Goal: Task Accomplishment & Management: Complete application form

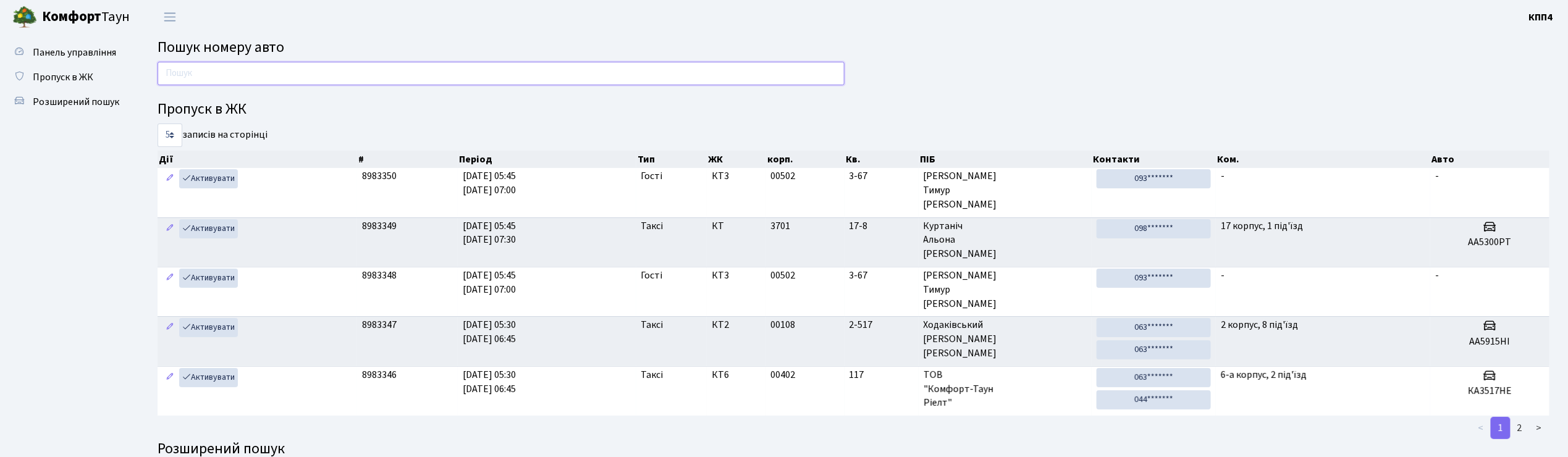
click at [287, 75] on input "text" at bounding box center [501, 73] width 687 height 23
click at [402, 14] on header "Комфорт Таун КПП4 Мій обліковий запис Вийти" at bounding box center [784, 17] width 1568 height 34
click at [364, 78] on input "text" at bounding box center [501, 73] width 687 height 23
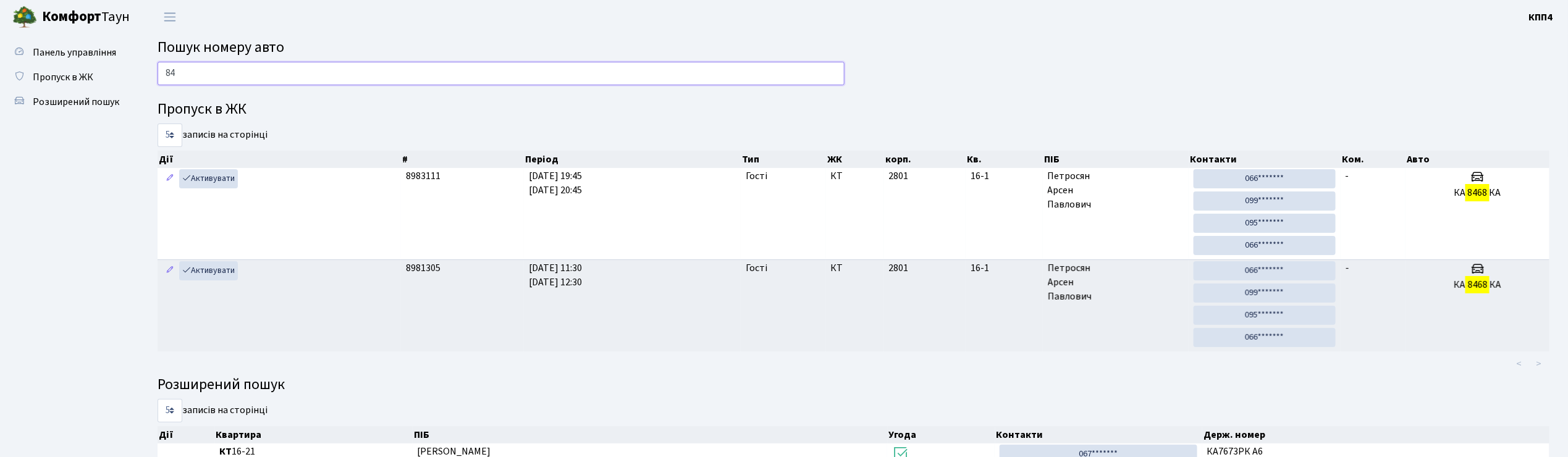
type input "8"
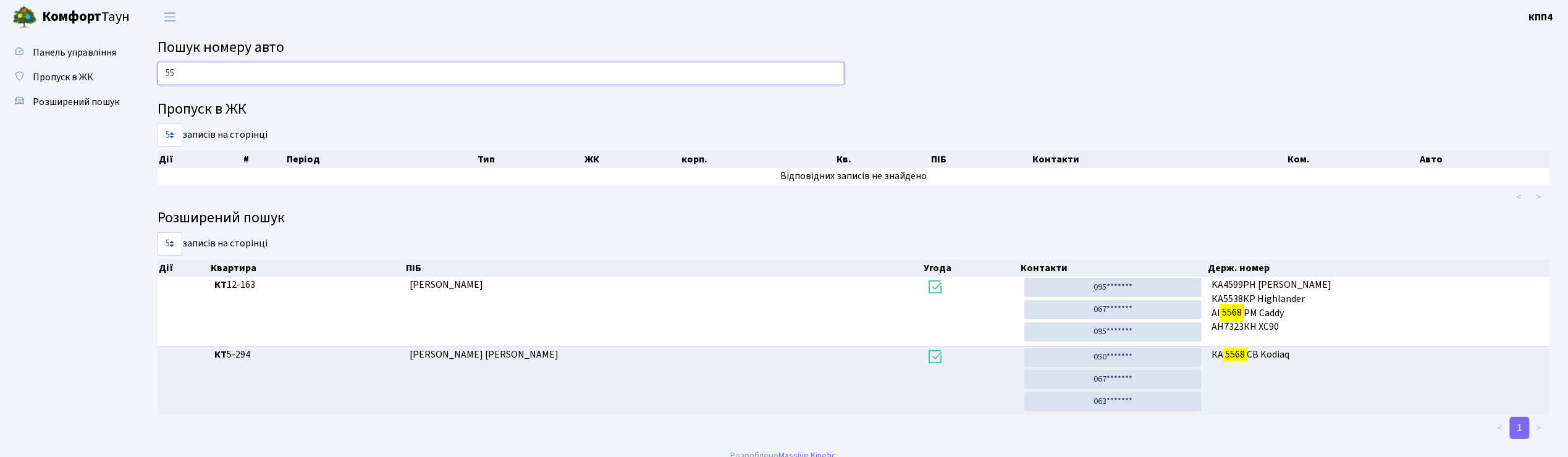
type input "5"
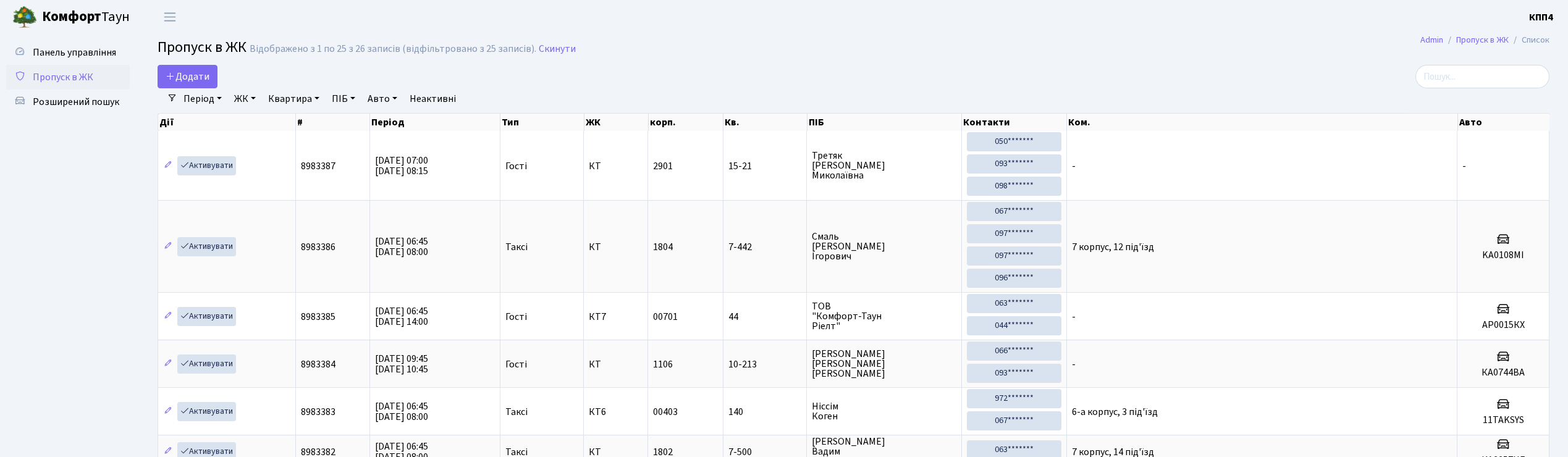
select select "25"
click at [1467, 77] on input "search" at bounding box center [1483, 76] width 134 height 23
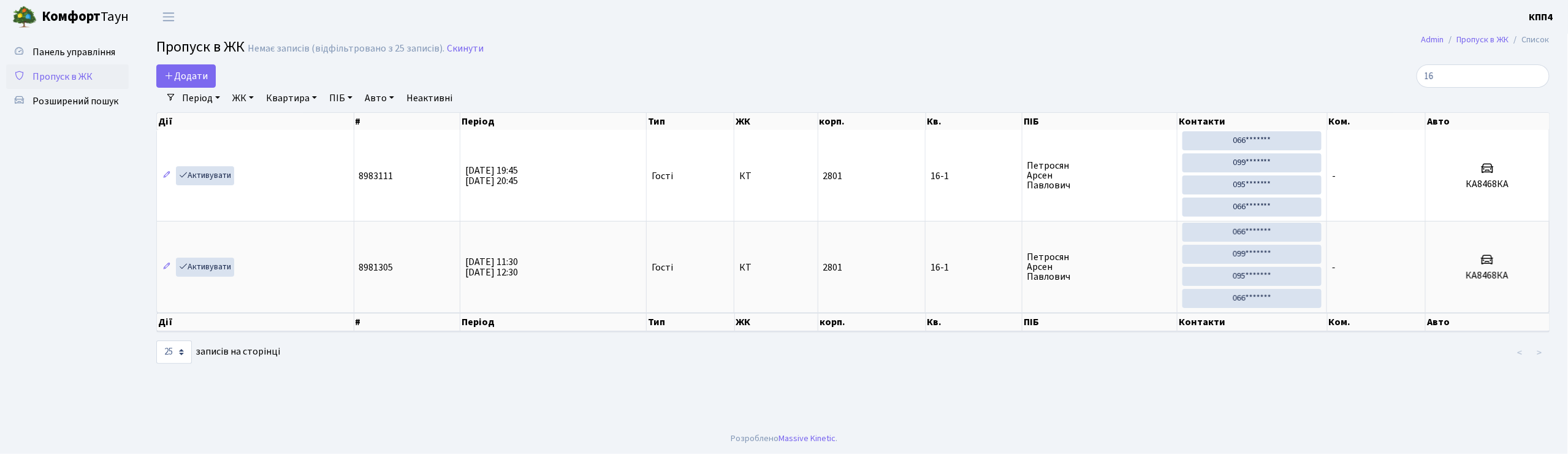
type input "1"
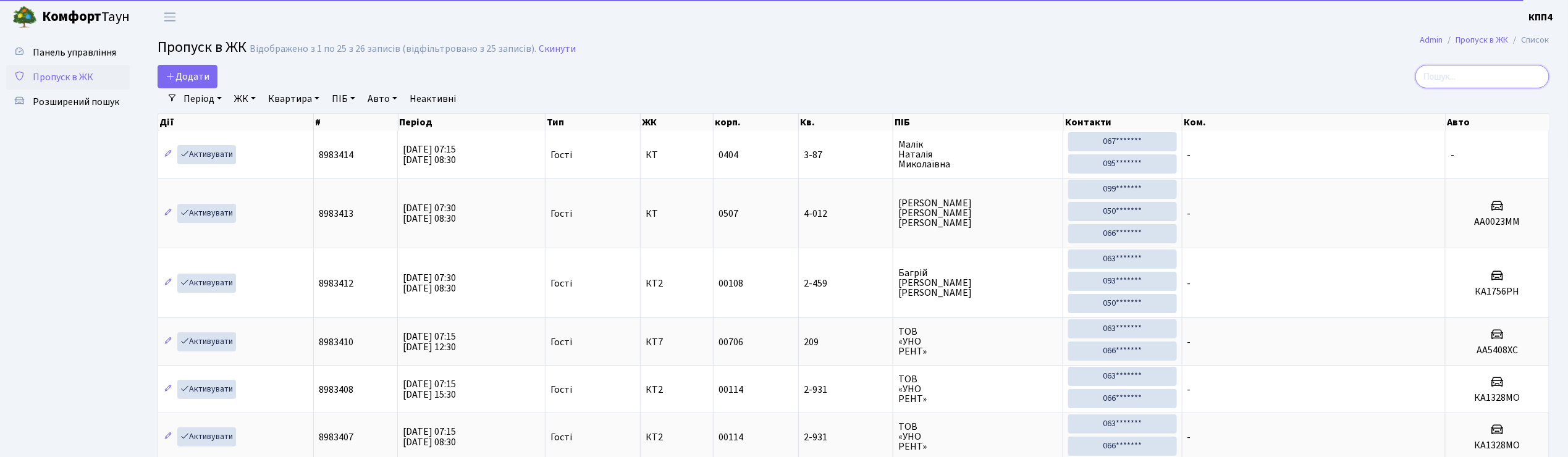
click at [1511, 81] on input "search" at bounding box center [1483, 76] width 134 height 23
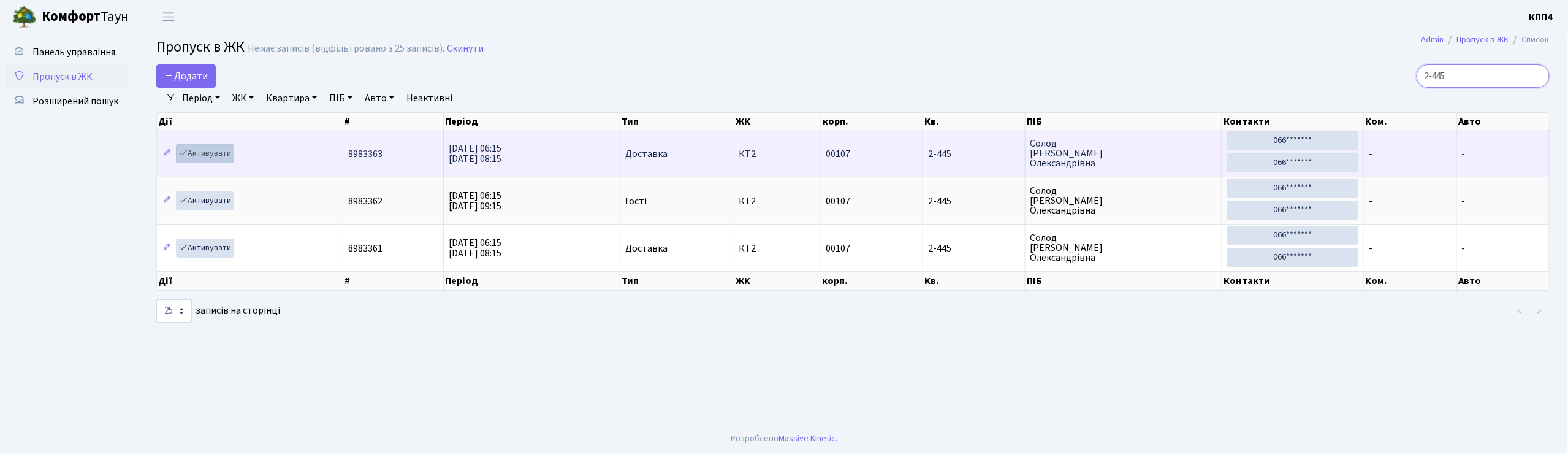
type input "2-445"
click at [212, 156] on link "Активувати" at bounding box center [205, 154] width 58 height 19
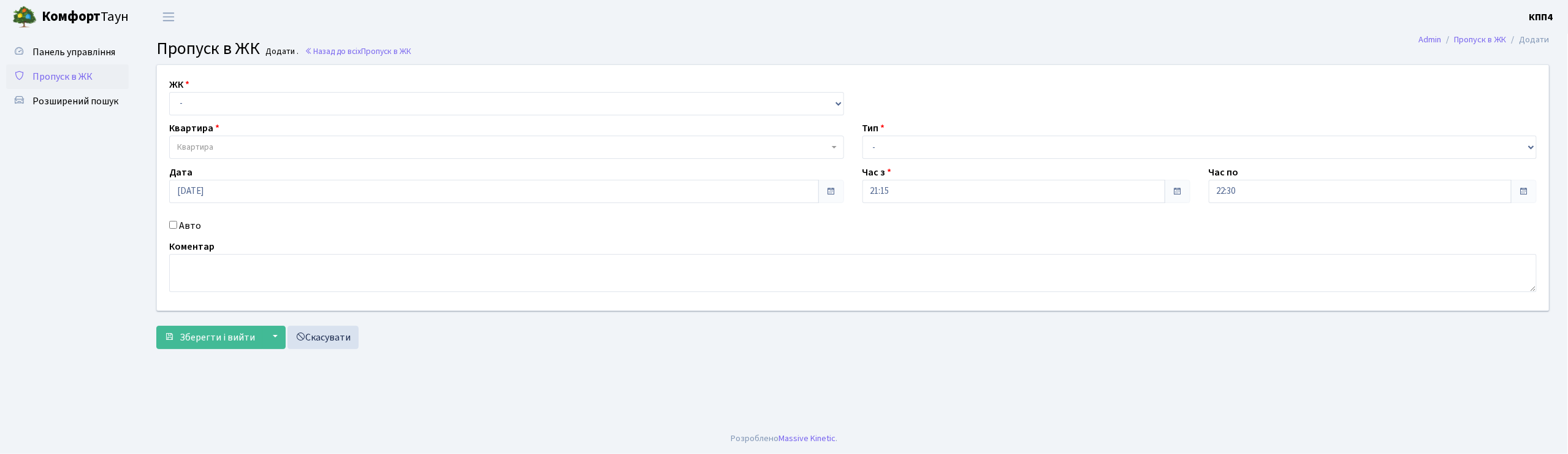
click at [175, 226] on input "Авто" at bounding box center [173, 224] width 8 height 8
checkbox input "true"
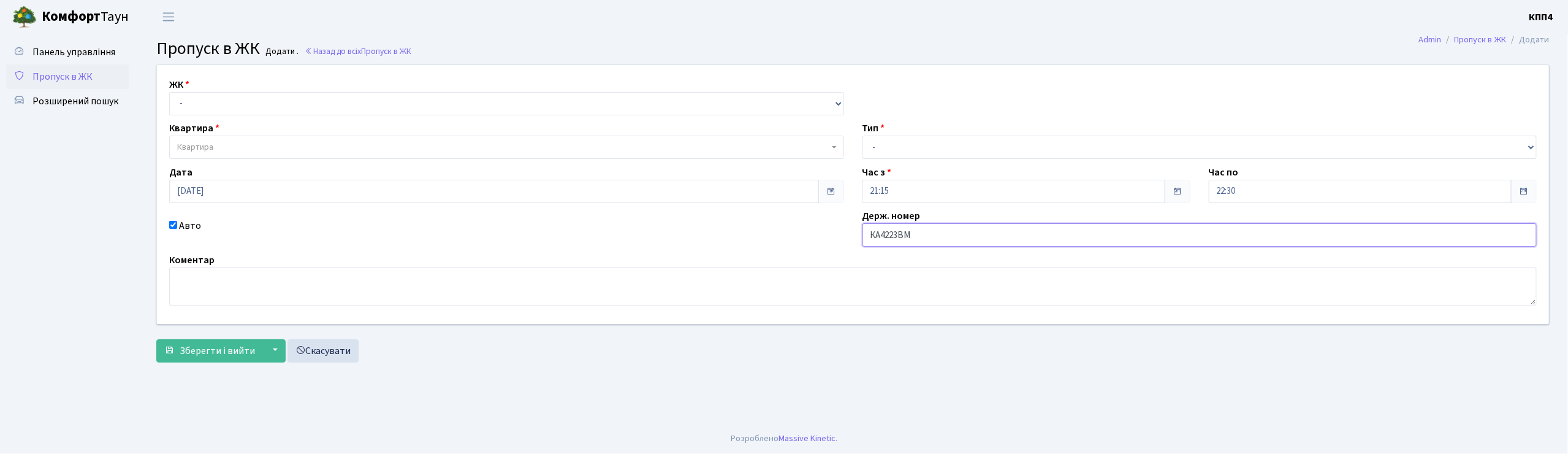
type input "КА4223ВМ"
click at [266, 100] on select "- КТ, вул. Регенераторна, 4 КТ2, просп. Соборності, 17 КТ3, вул. Березнева, 16 …" at bounding box center [506, 103] width 675 height 23
select select "271"
click at [169, 92] on select "- КТ, вул. Регенераторна, 4 КТ2, просп. Соборності, 17 КТ3, вул. Березнева, 16 …" at bounding box center [506, 103] width 675 height 23
select select
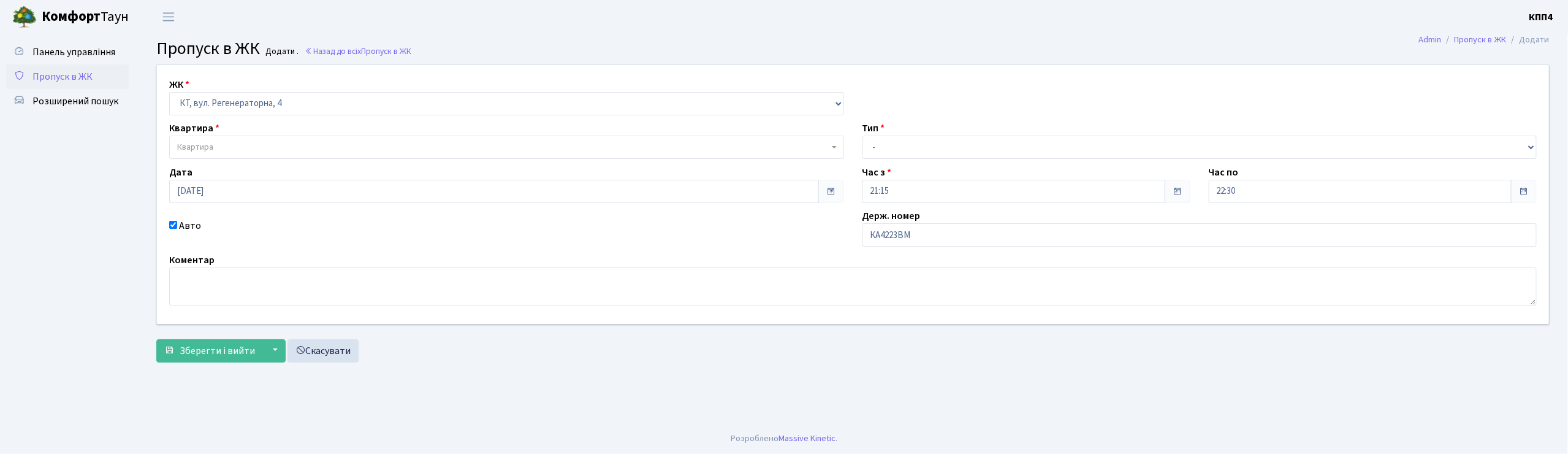
click at [268, 138] on span "Квартира" at bounding box center [506, 147] width 675 height 23
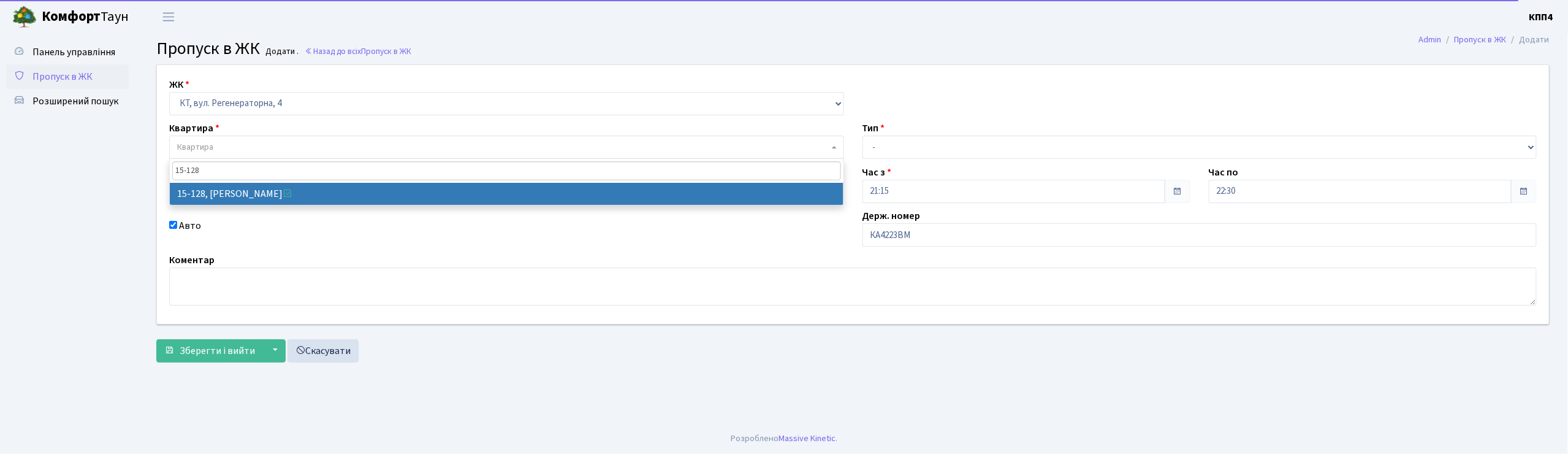
type input "15-128"
select select "8903"
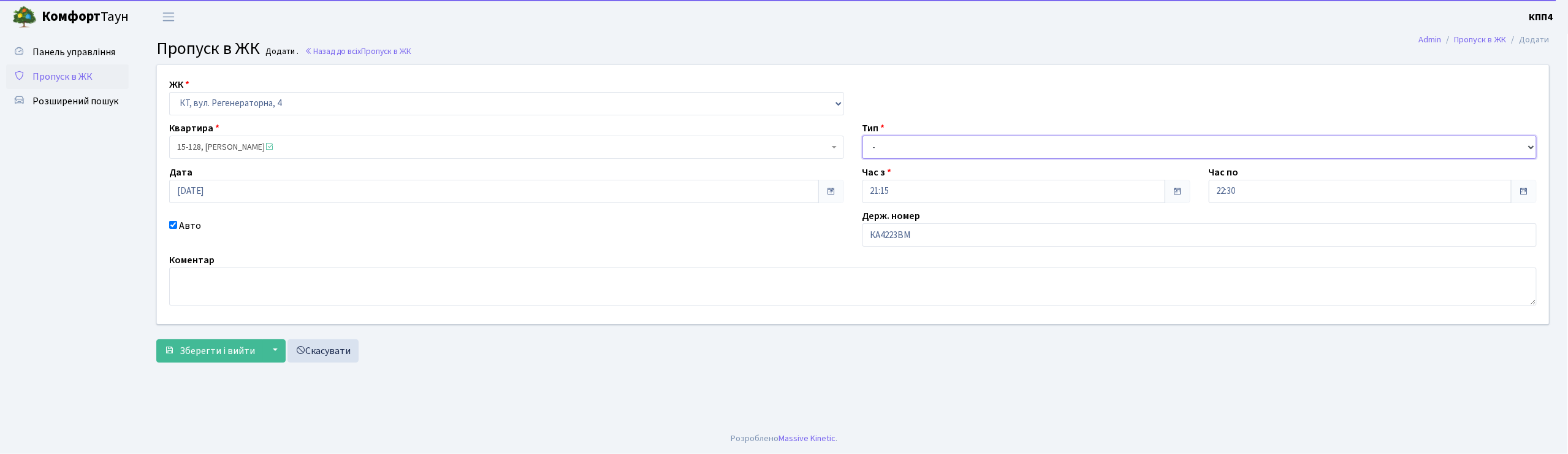
click at [897, 149] on select "- Доставка Таксі Гості Сервіс" at bounding box center [1200, 147] width 675 height 23
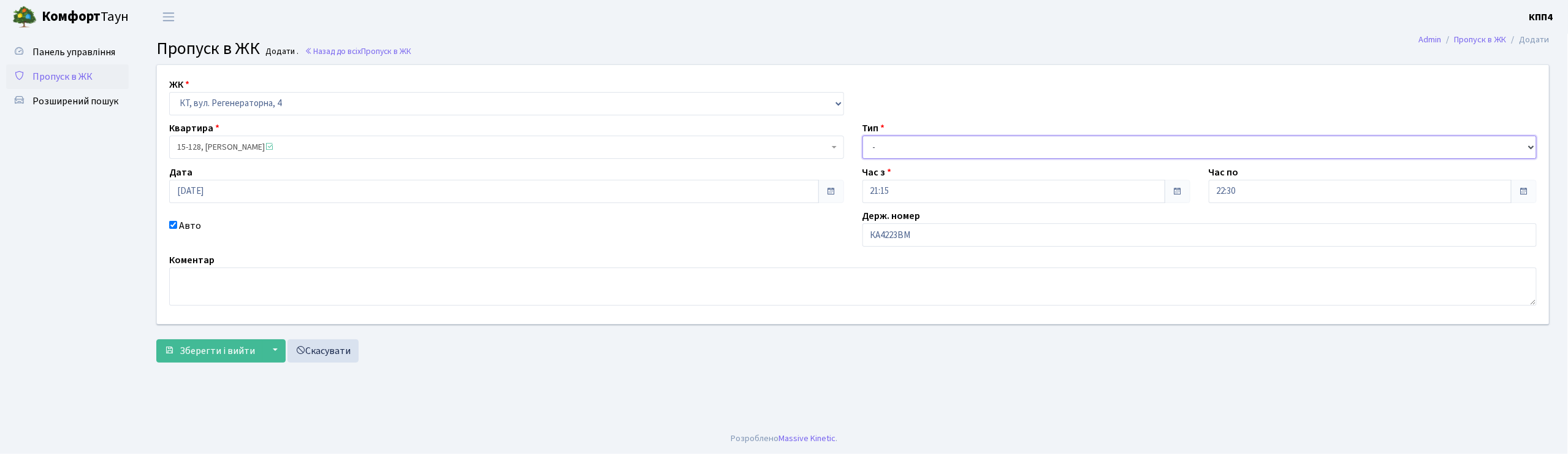
select select "2"
click at [863, 135] on select "- Доставка Таксі Гості Сервіс" at bounding box center [1200, 147] width 675 height 23
drag, startPoint x: 864, startPoint y: 238, endPoint x: 958, endPoint y: 239, distance: 94.0
click at [958, 239] on input "КА4223ВМ" at bounding box center [1200, 235] width 675 height 23
click at [233, 351] on span "Зберегти і вийти" at bounding box center [217, 351] width 75 height 14
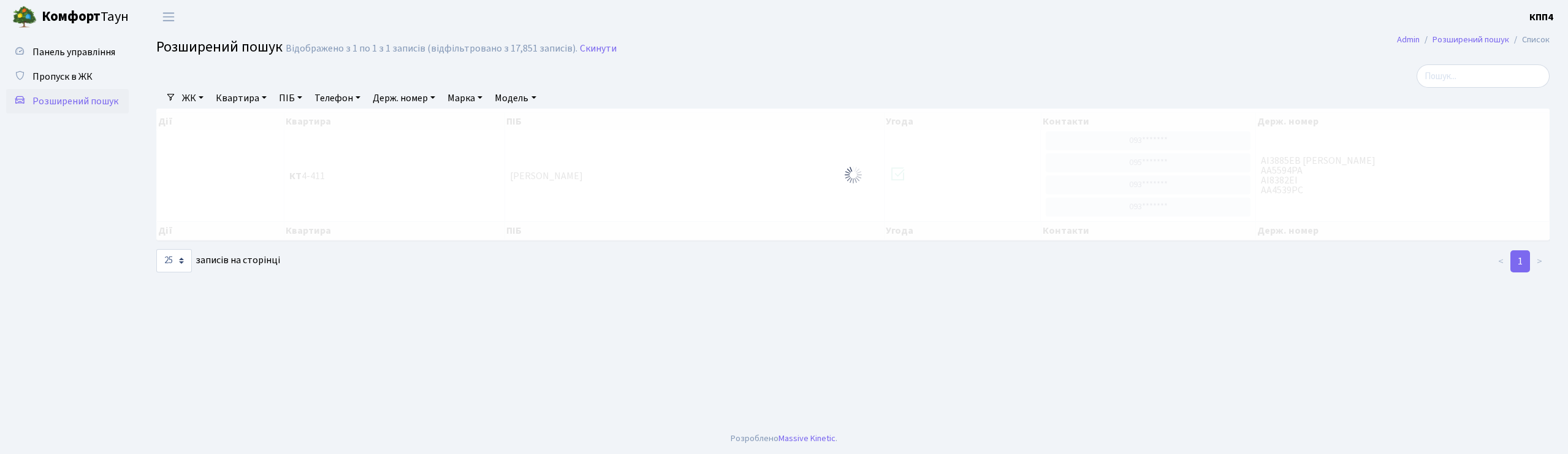
select select "25"
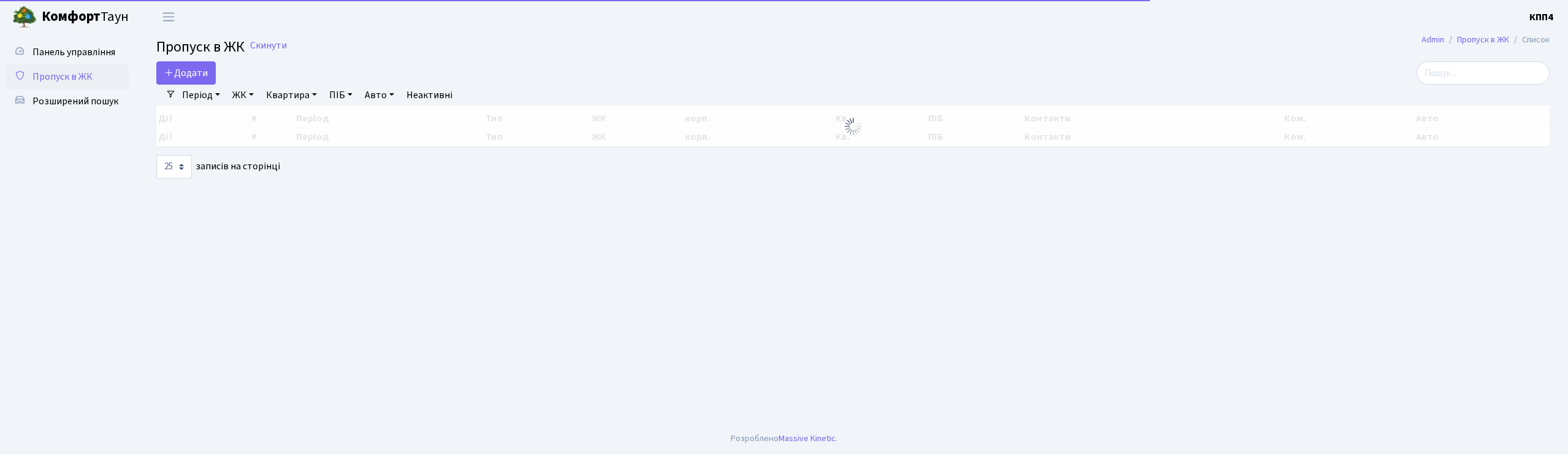
select select "25"
click at [1467, 73] on input "search" at bounding box center [1483, 73] width 133 height 23
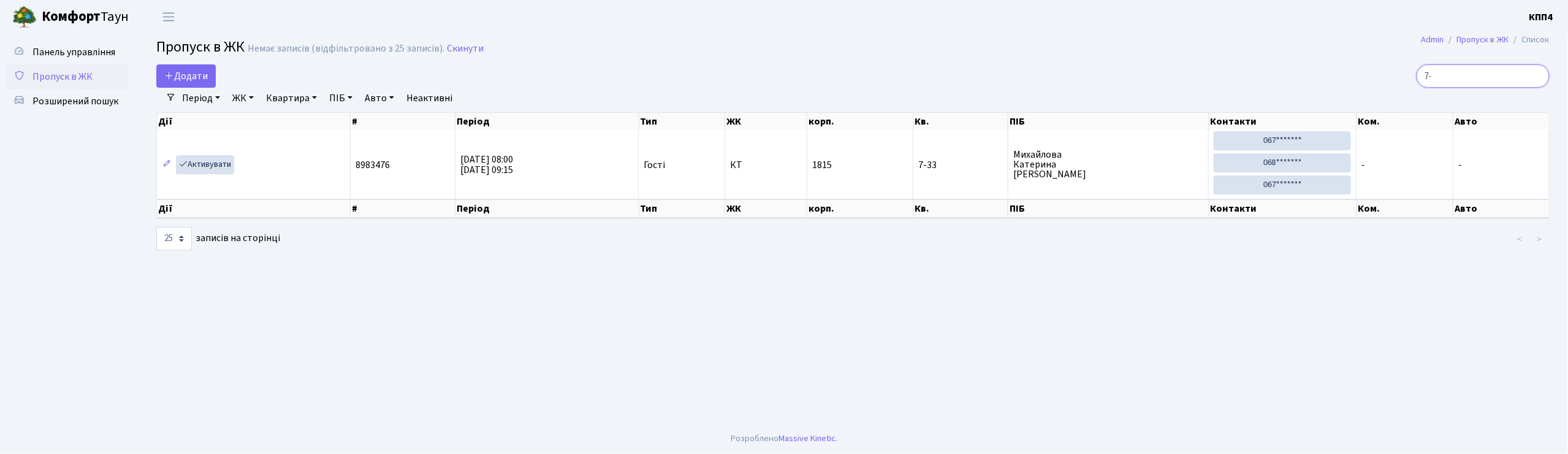
type input "7"
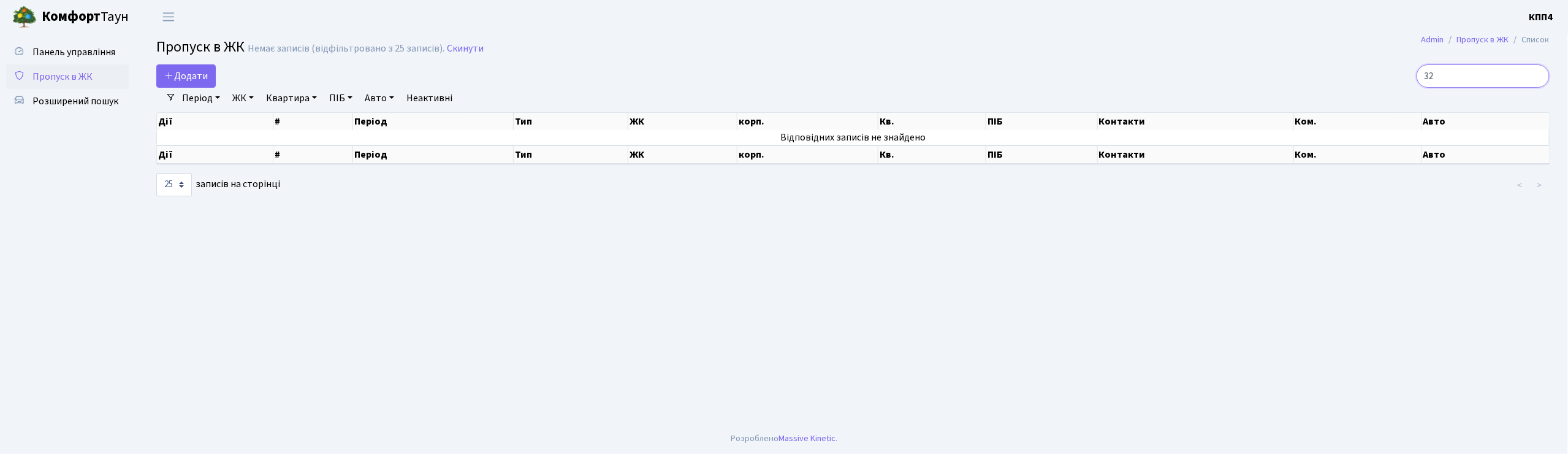
type input "3"
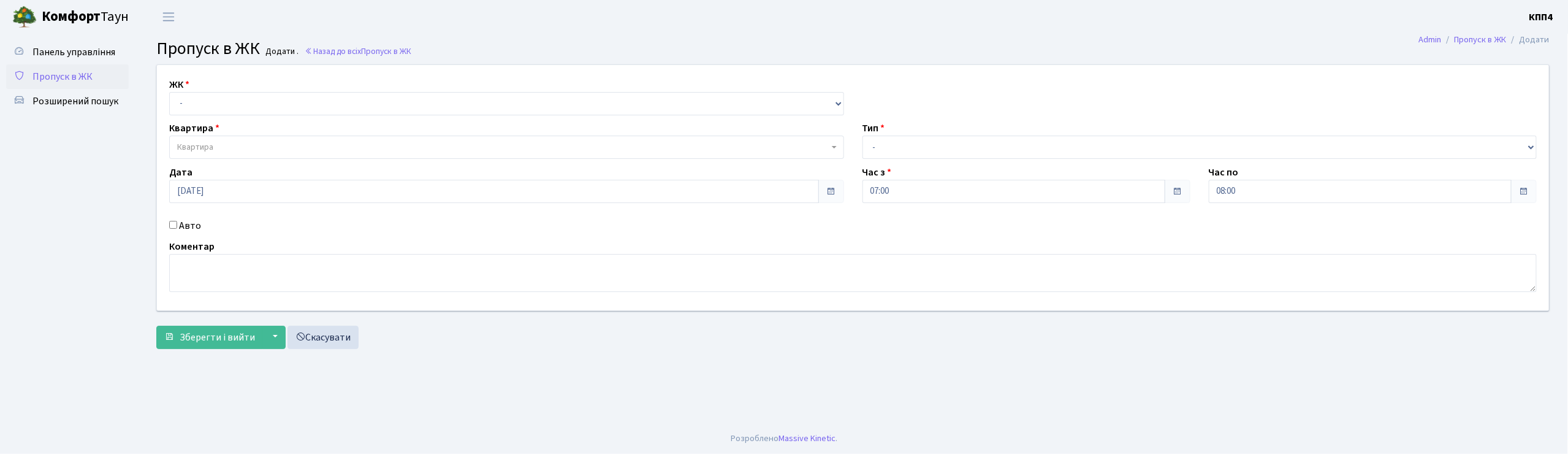
click at [172, 229] on div "Авто" at bounding box center [506, 225] width 693 height 14
click at [172, 228] on input "Авто" at bounding box center [173, 224] width 8 height 8
checkbox input "true"
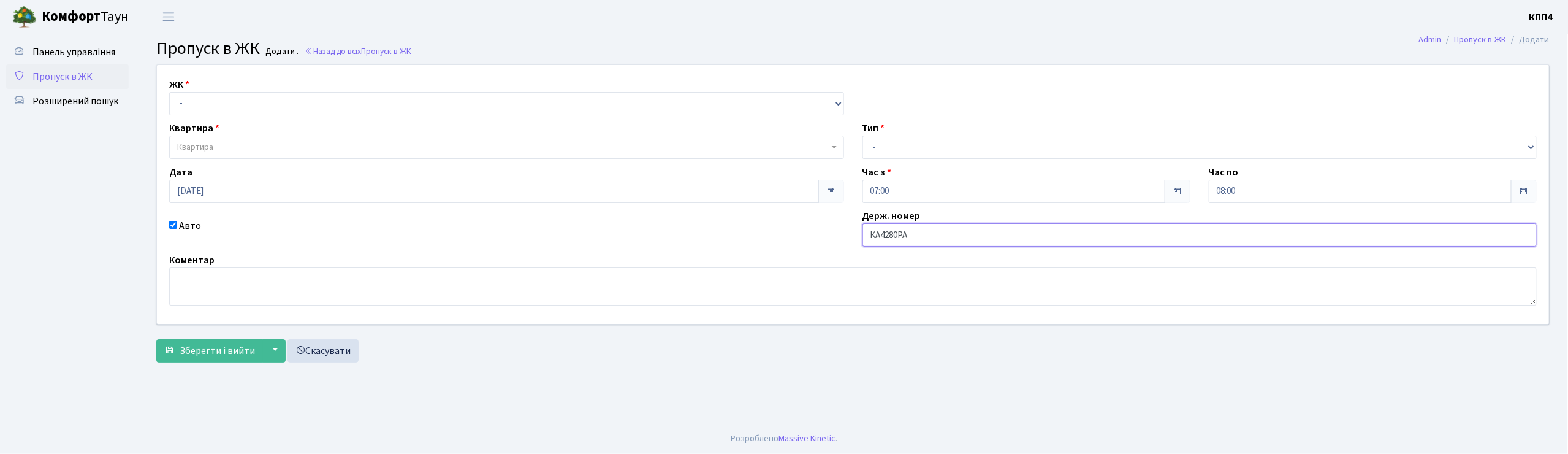
type input "КА4280РА"
drag, startPoint x: 898, startPoint y: 152, endPoint x: 905, endPoint y: 157, distance: 8.6
click at [898, 152] on select "- Доставка Таксі Гості Сервіс" at bounding box center [1200, 147] width 675 height 23
select select "2"
click at [863, 135] on select "- Доставка Таксі Гості Сервіс" at bounding box center [1200, 147] width 675 height 23
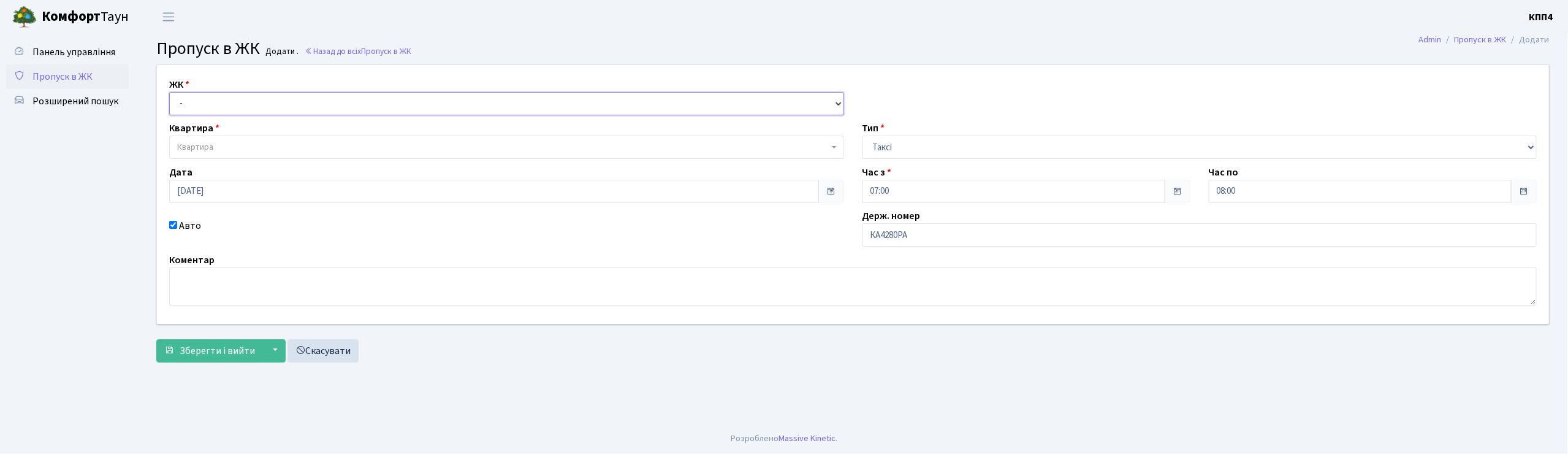
click at [282, 104] on select "- КТ, вул. Регенераторна, 4 КТ2, просп. Соборності, 17 КТ3, вул. Березнева, 16 …" at bounding box center [506, 103] width 675 height 23
select select "271"
click at [169, 92] on select "- КТ, вул. Регенераторна, 4 КТ2, просп. Соборності, 17 КТ3, вул. Березнева, 16 …" at bounding box center [506, 103] width 675 height 23
select select
click at [268, 145] on span "Квартира" at bounding box center [503, 147] width 652 height 13
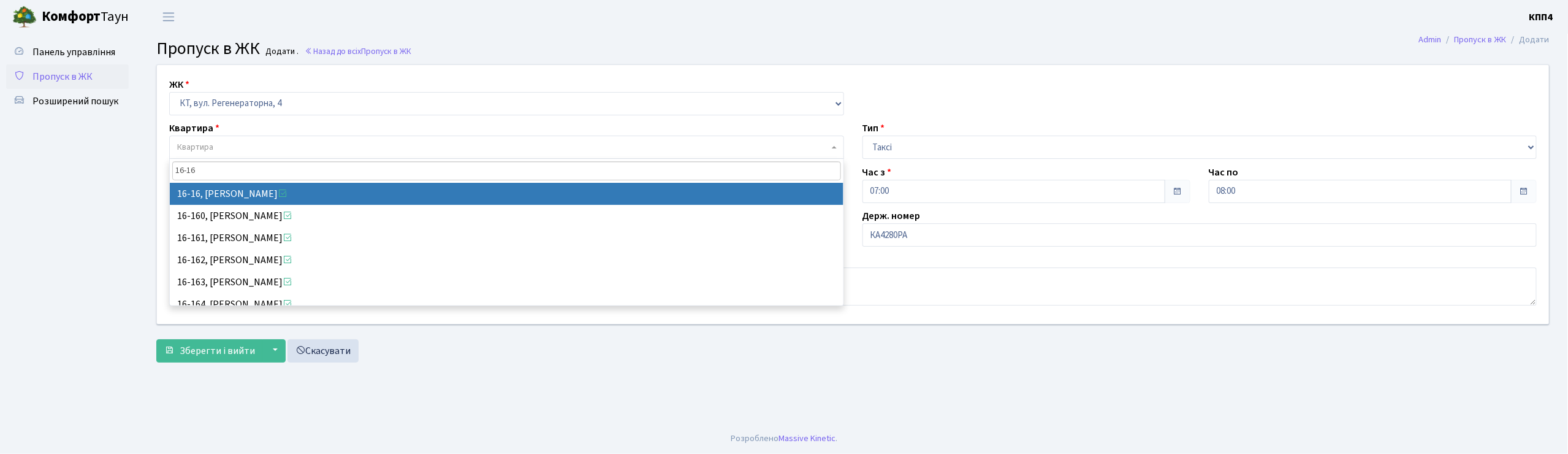
type input "16-16"
select select "8577"
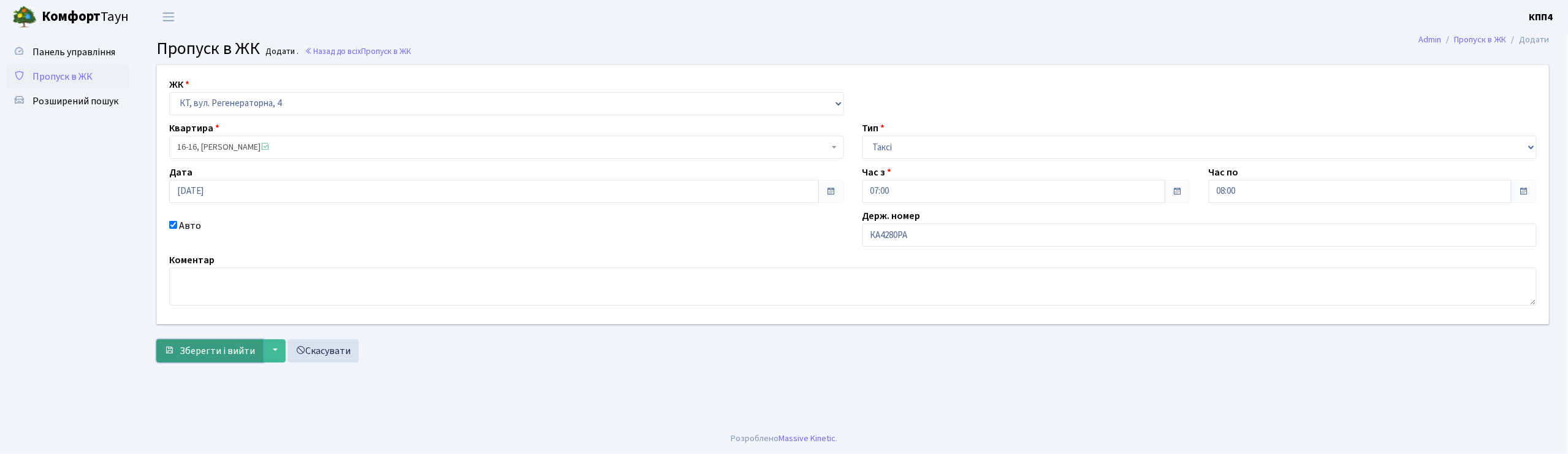
click at [211, 341] on button "Зберегти і вийти" at bounding box center [210, 351] width 106 height 23
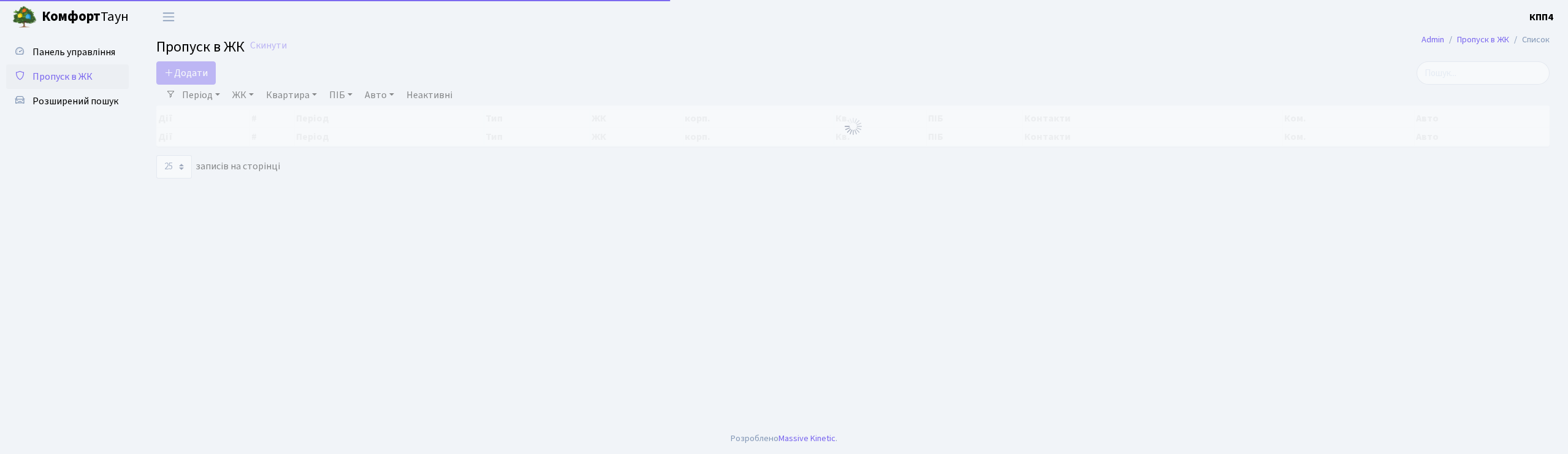
select select "25"
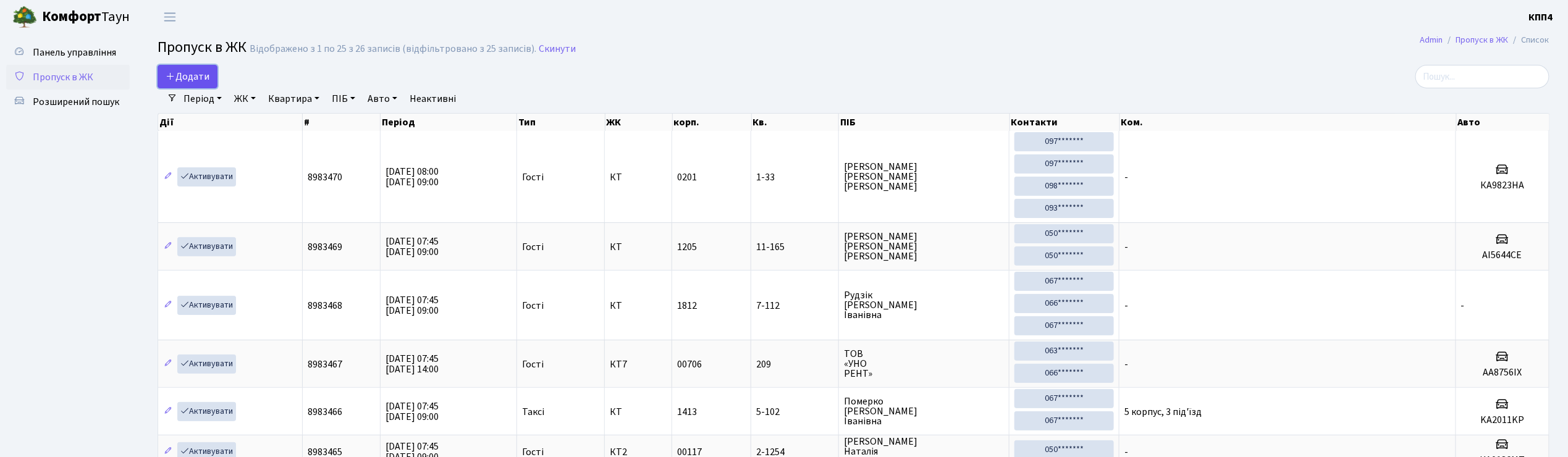
click at [203, 79] on span "Додати" at bounding box center [187, 77] width 44 height 14
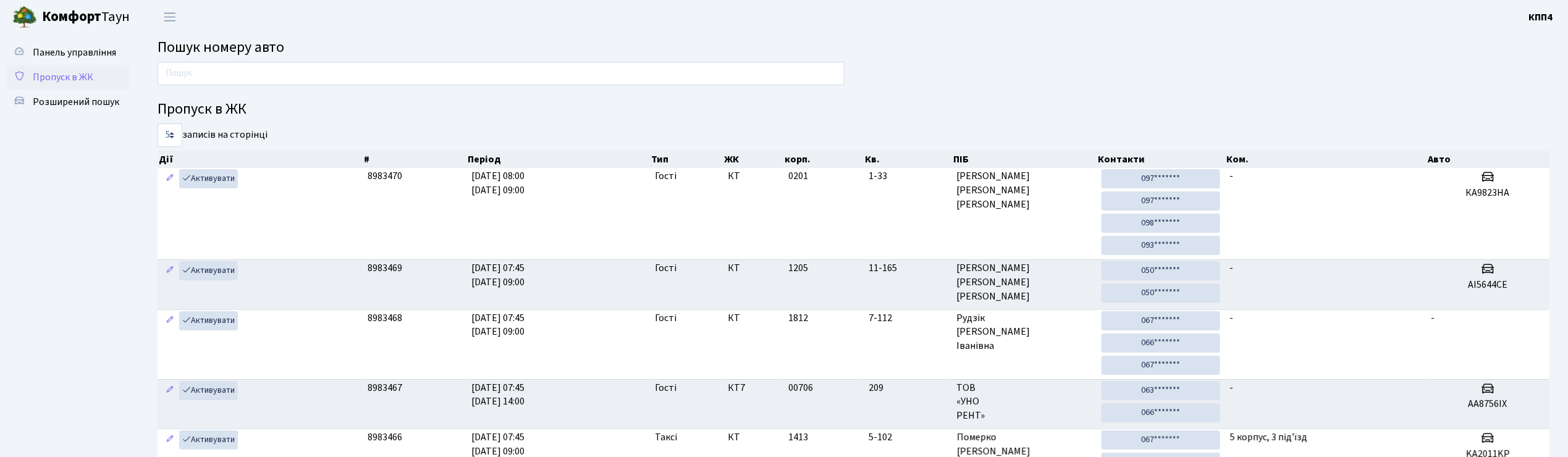
click at [79, 75] on span "Пропуск в ЖК" at bounding box center [63, 78] width 61 height 14
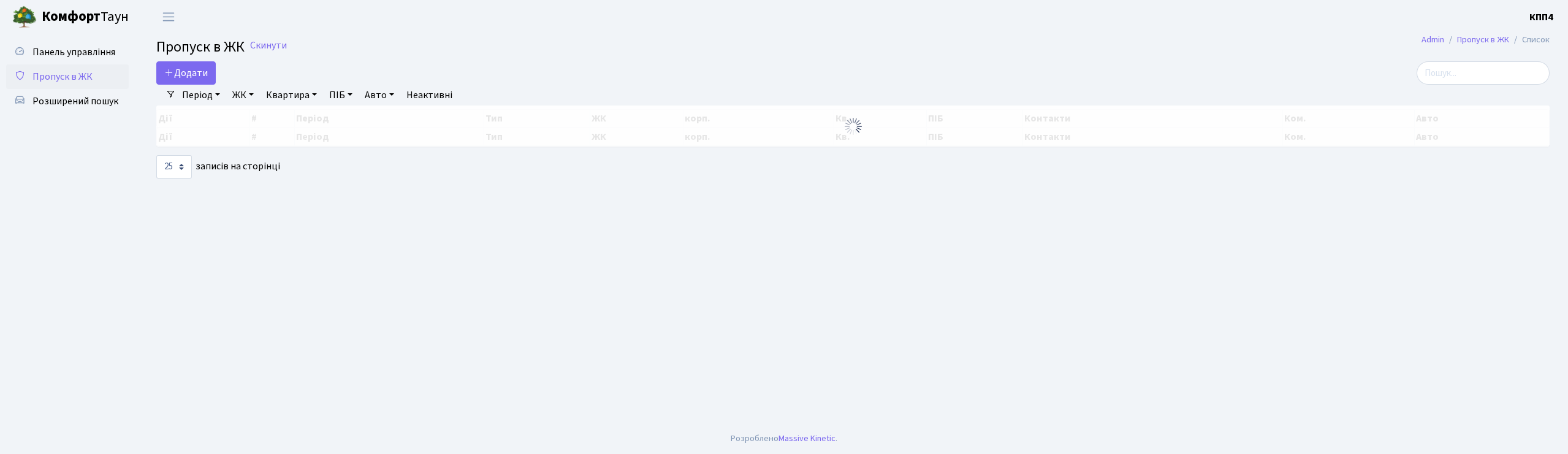
select select "25"
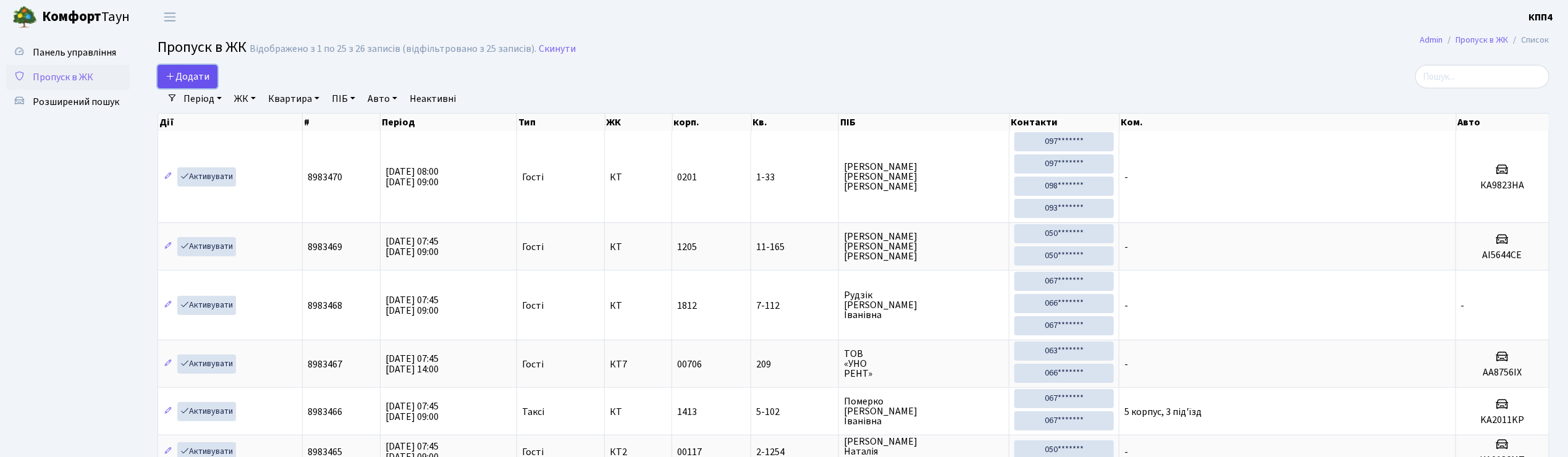
click at [206, 74] on span "Додати" at bounding box center [187, 77] width 44 height 14
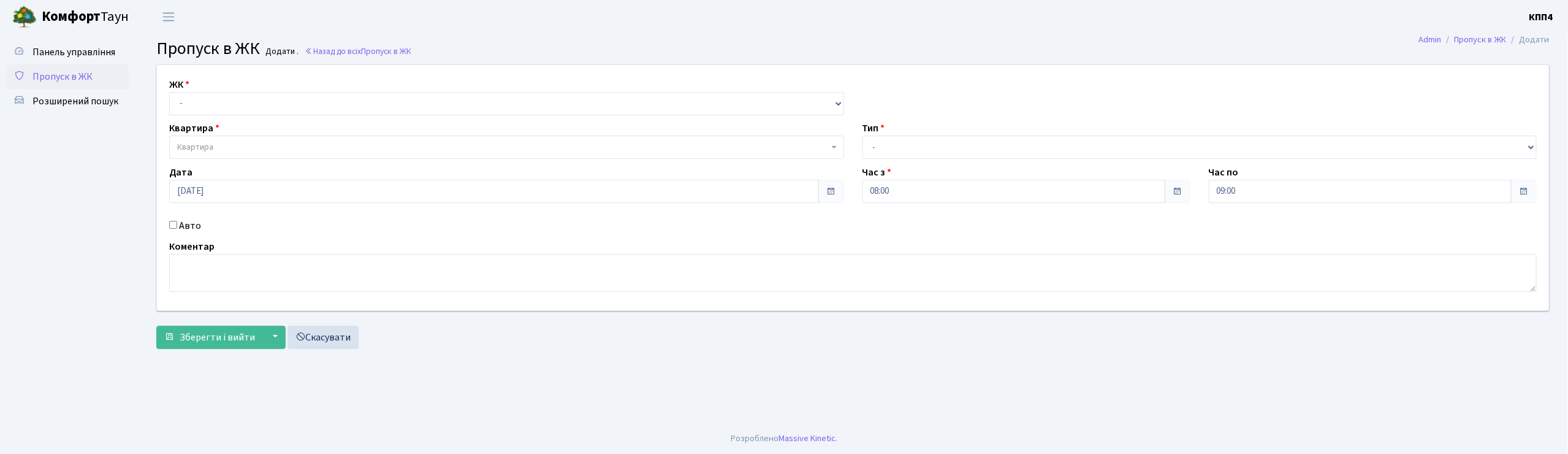
click at [169, 226] on input "Авто" at bounding box center [173, 224] width 8 height 8
checkbox input "true"
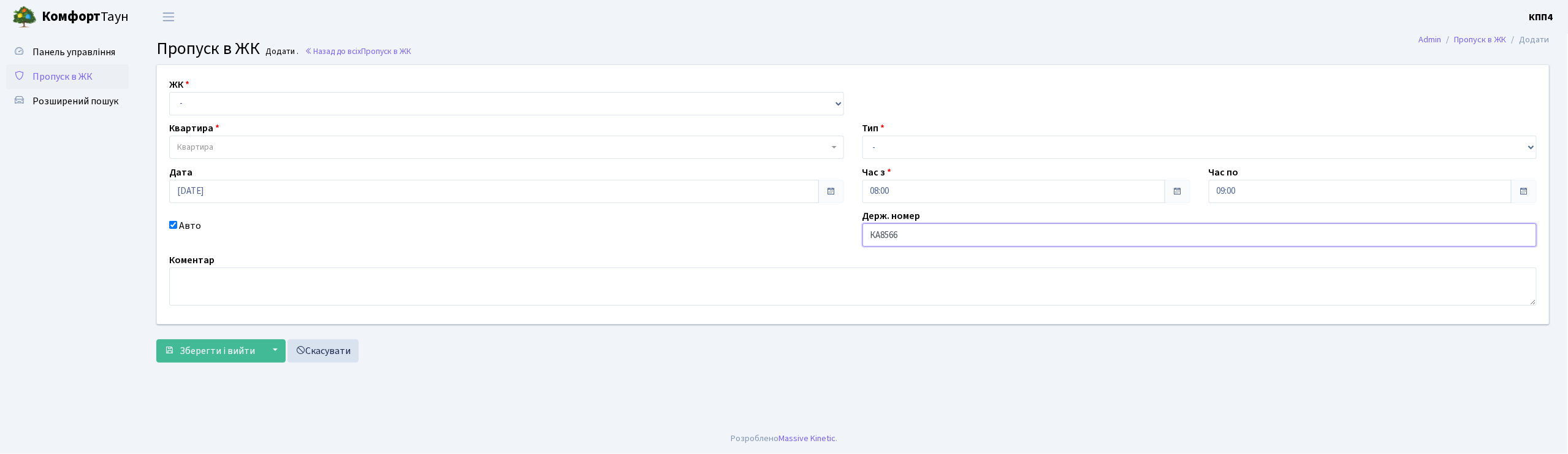
type input "КА8566ІН"
click at [197, 97] on select "- КТ, вул. Регенераторна, 4 КТ2, просп. Соборності, 17 КТ3, вул. Березнева, 16 …" at bounding box center [506, 103] width 675 height 23
select select "271"
click at [169, 92] on select "- КТ, вул. Регенераторна, 4 КТ2, просп. Соборності, 17 КТ3, вул. Березнева, 16 …" at bounding box center [506, 103] width 675 height 23
select select
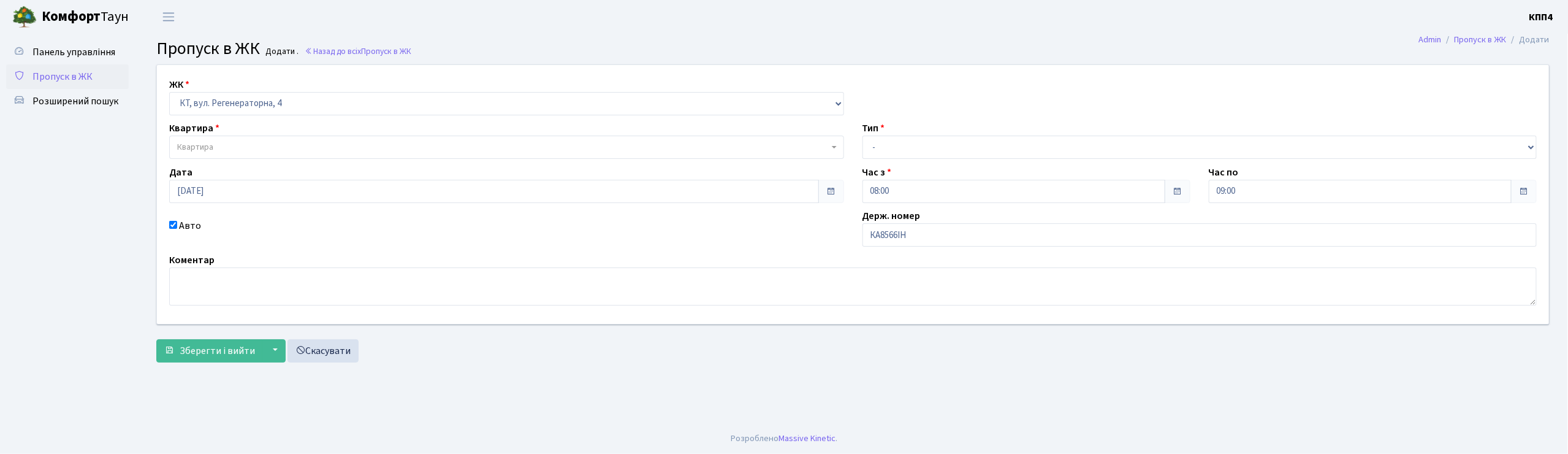
click at [207, 144] on span "Квартира" at bounding box center [195, 147] width 36 height 13
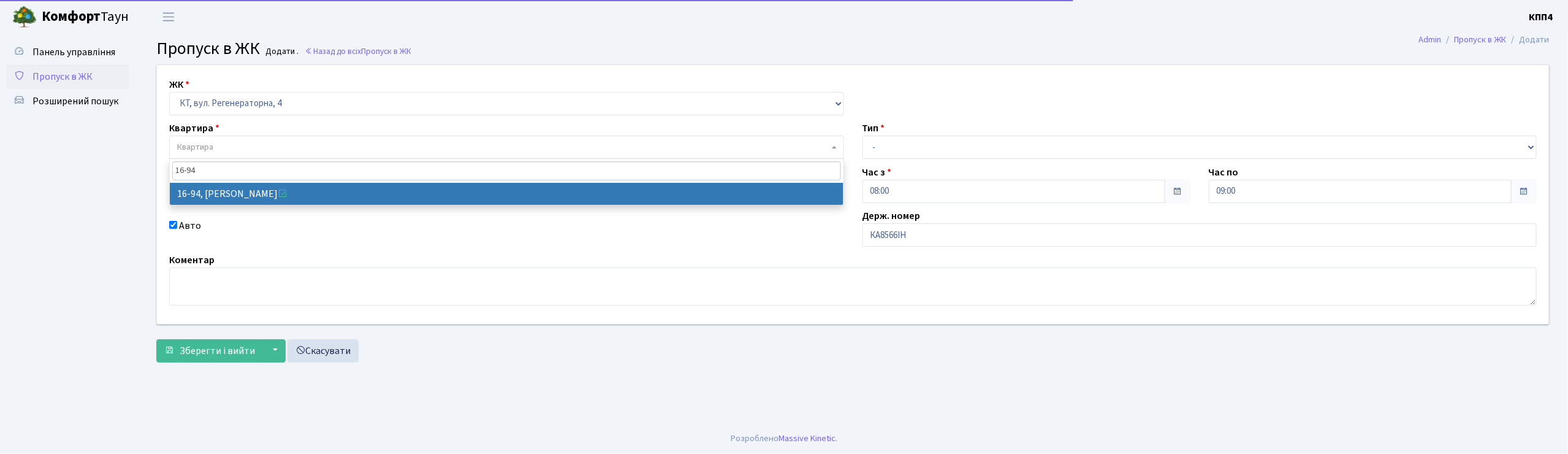
type input "16-94"
select select "8655"
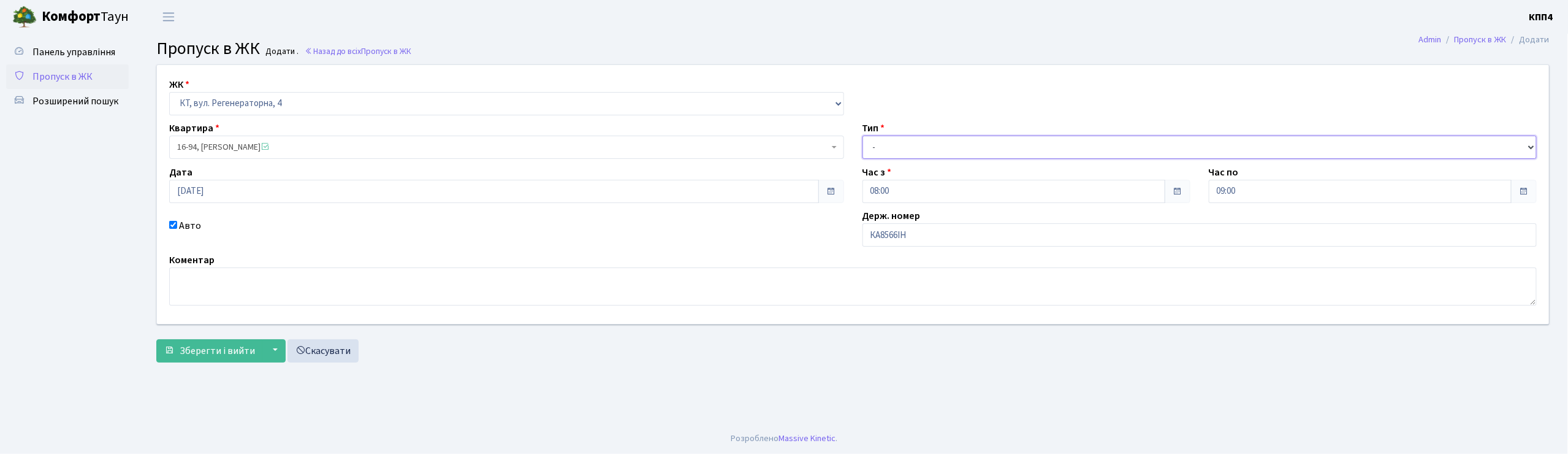
click at [881, 150] on select "- Доставка Таксі Гості Сервіс" at bounding box center [1200, 147] width 675 height 23
select select "3"
click at [863, 135] on select "- Доставка Таксі Гості Сервіс" at bounding box center [1200, 147] width 675 height 23
click at [232, 356] on span "Зберегти і вийти" at bounding box center [217, 351] width 75 height 14
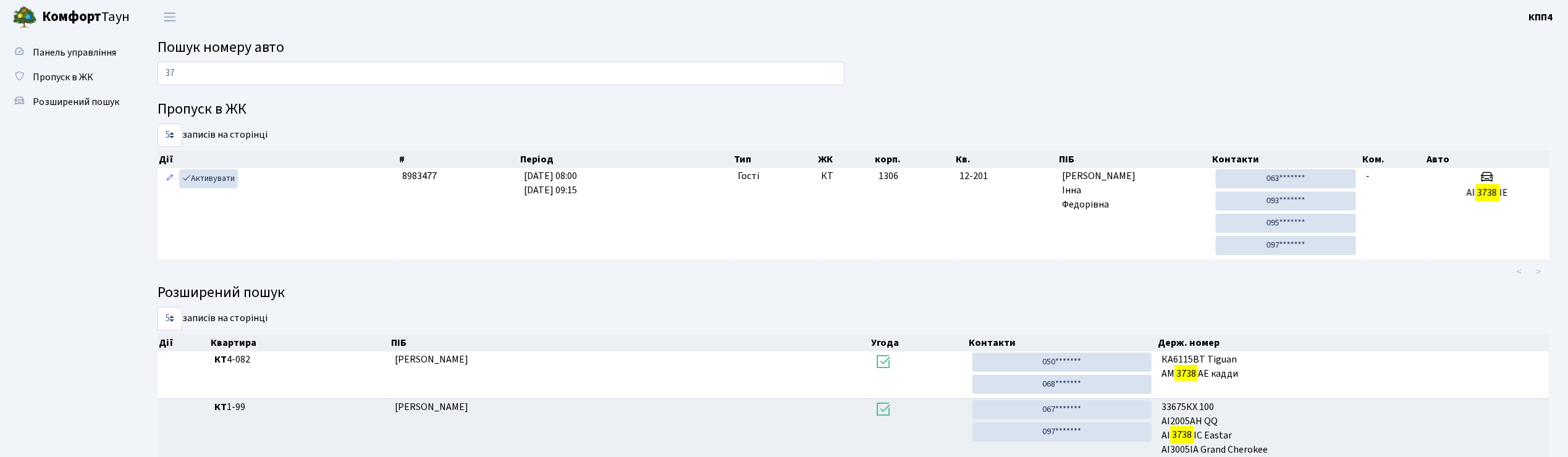
type input "3"
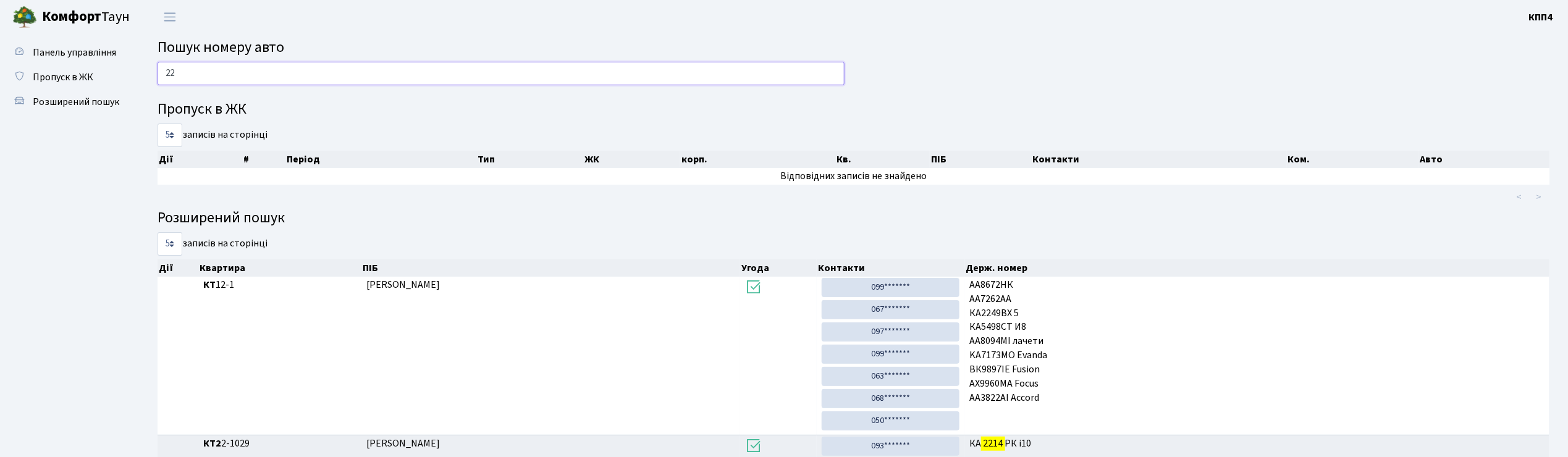
type input "2"
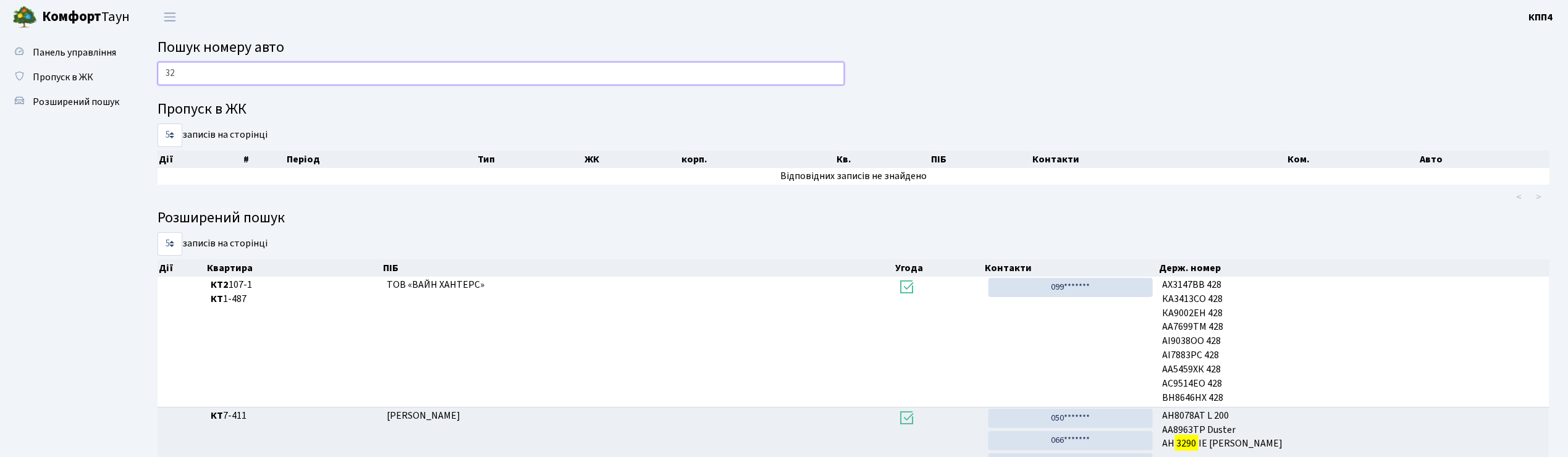
type input "3"
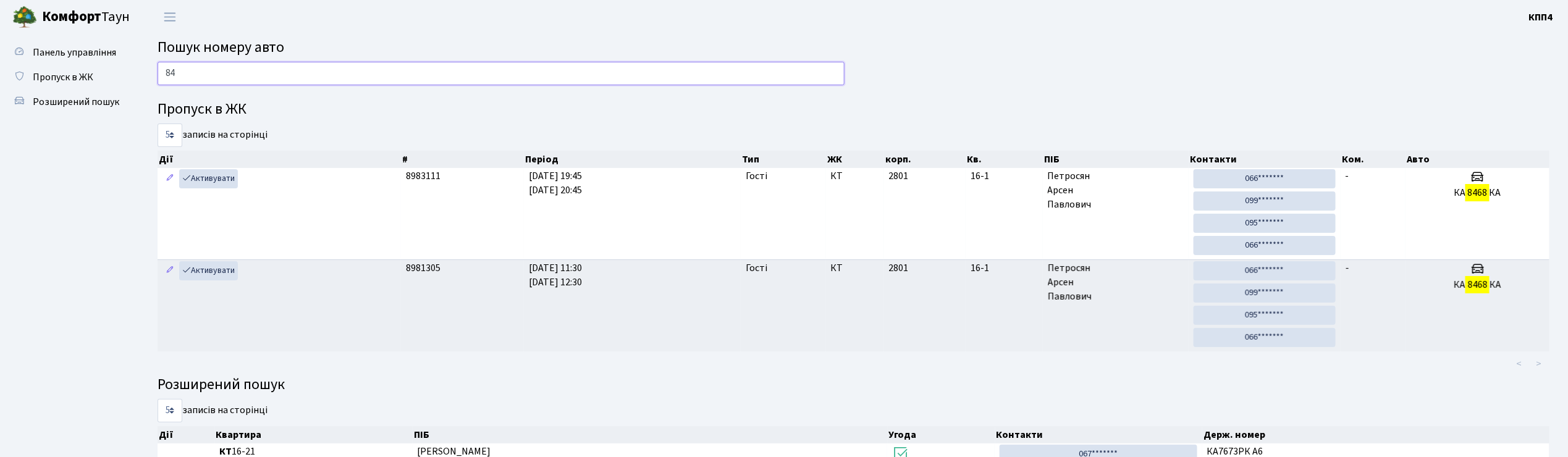
type input "8"
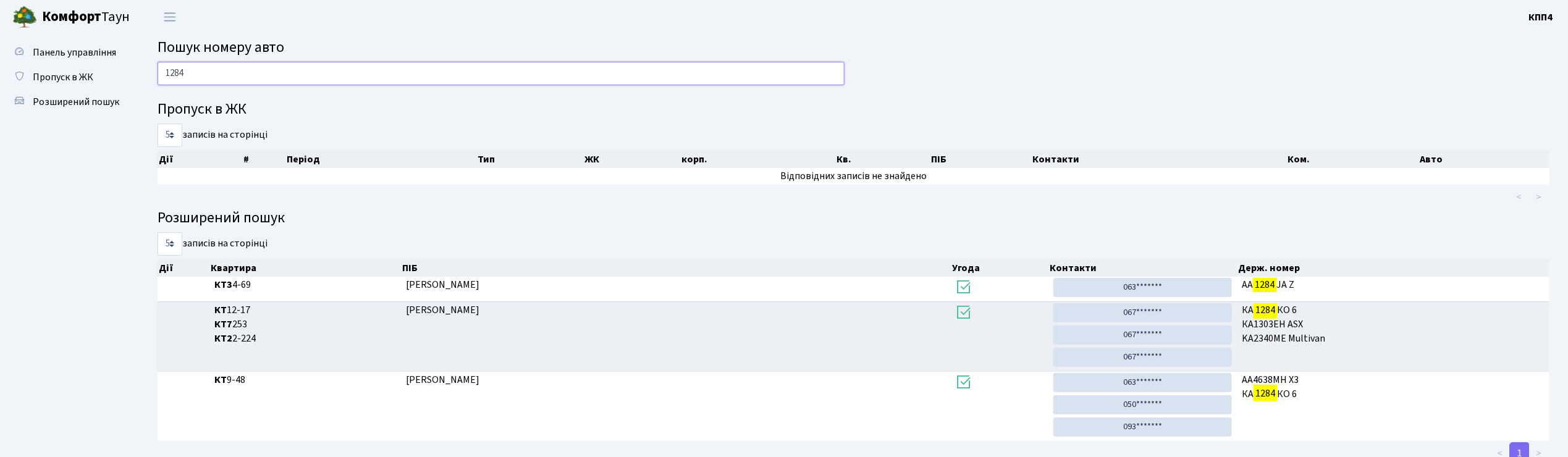
scroll to position [43, 0]
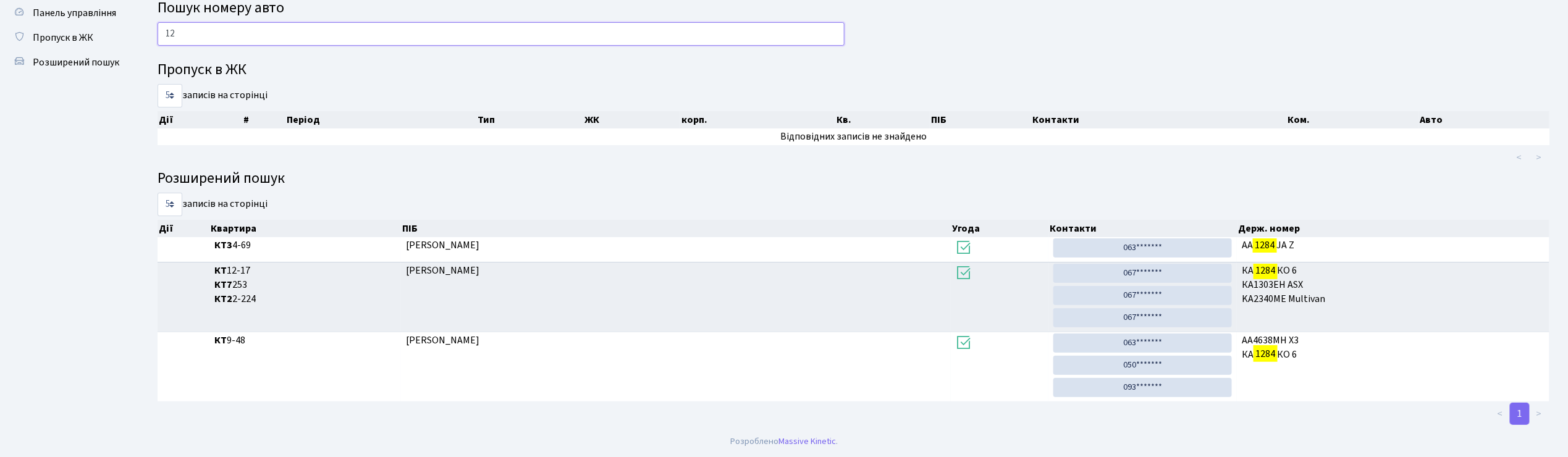
type input "1"
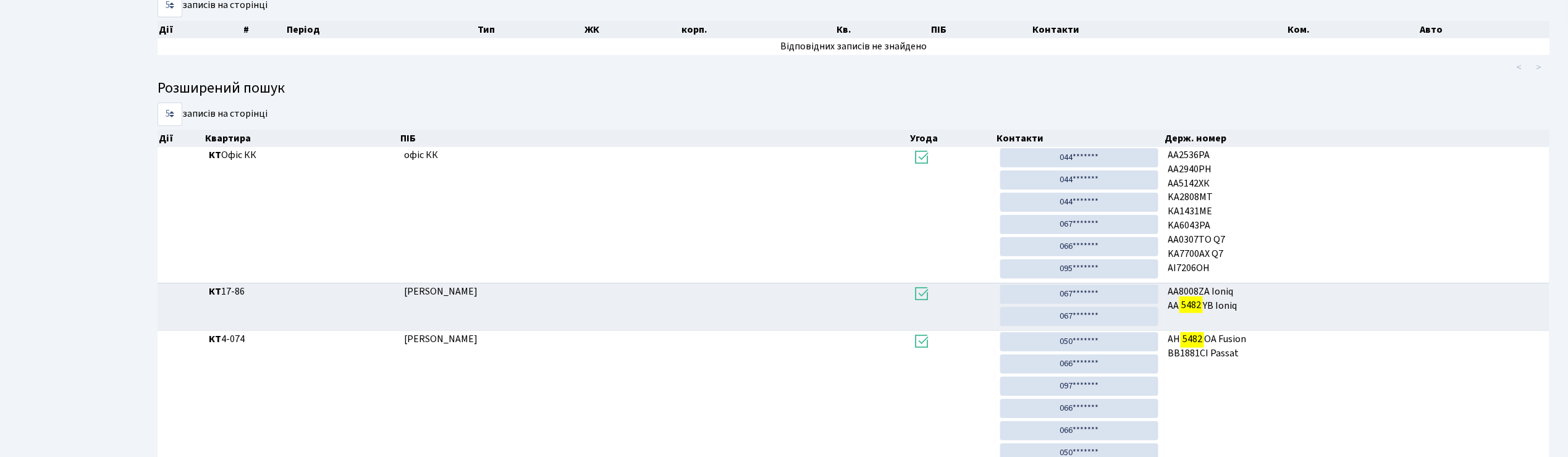
scroll to position [0, 0]
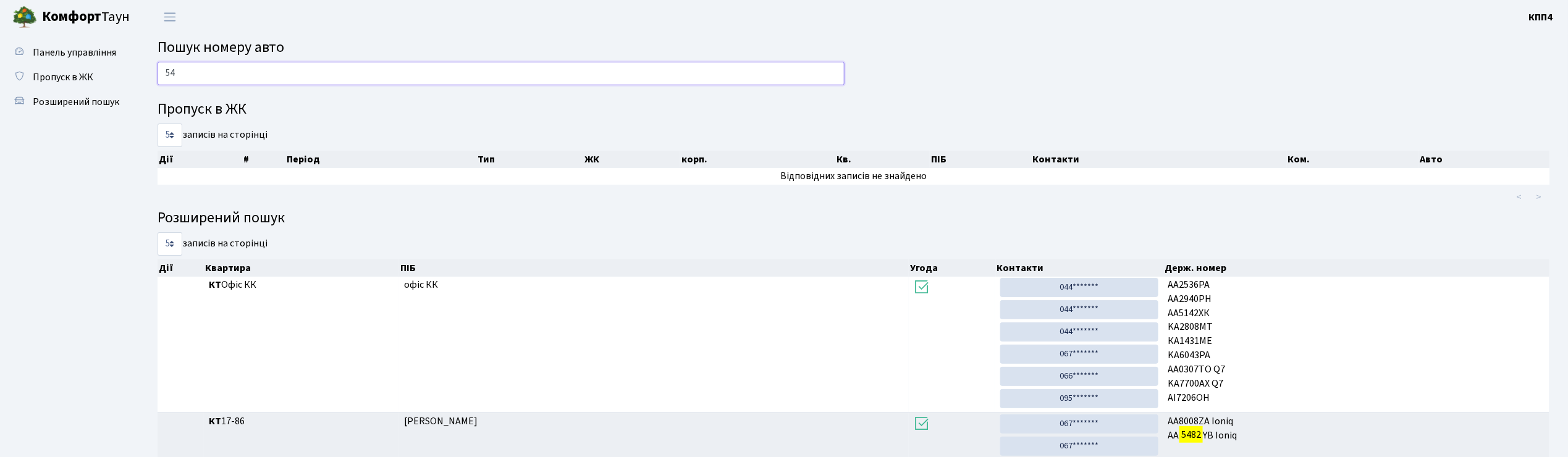
type input "5"
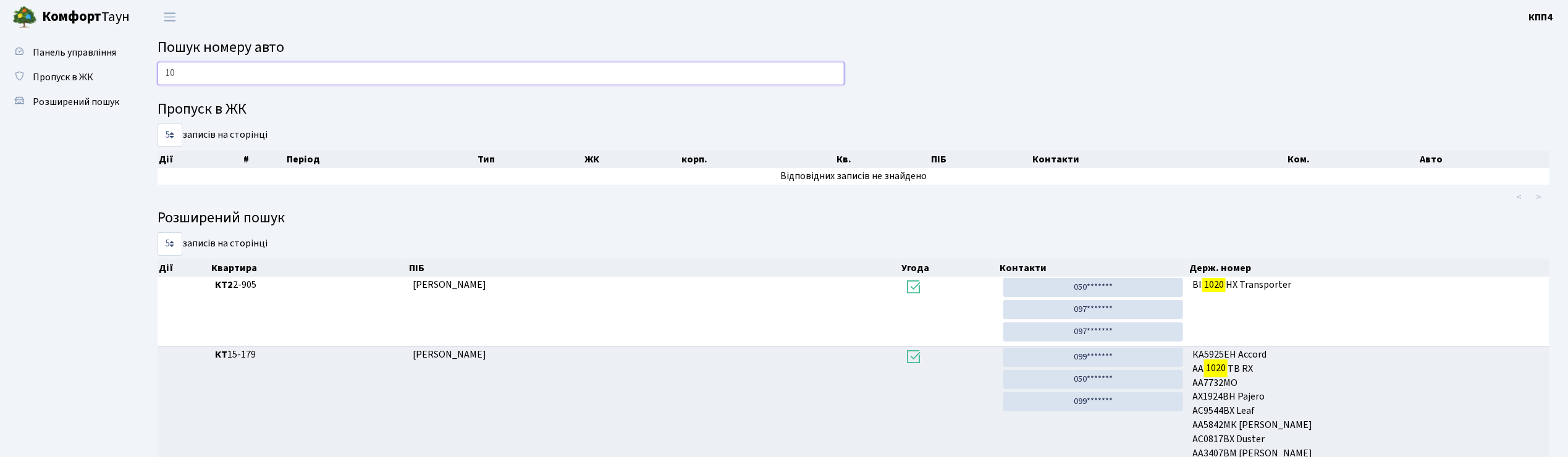
type input "1"
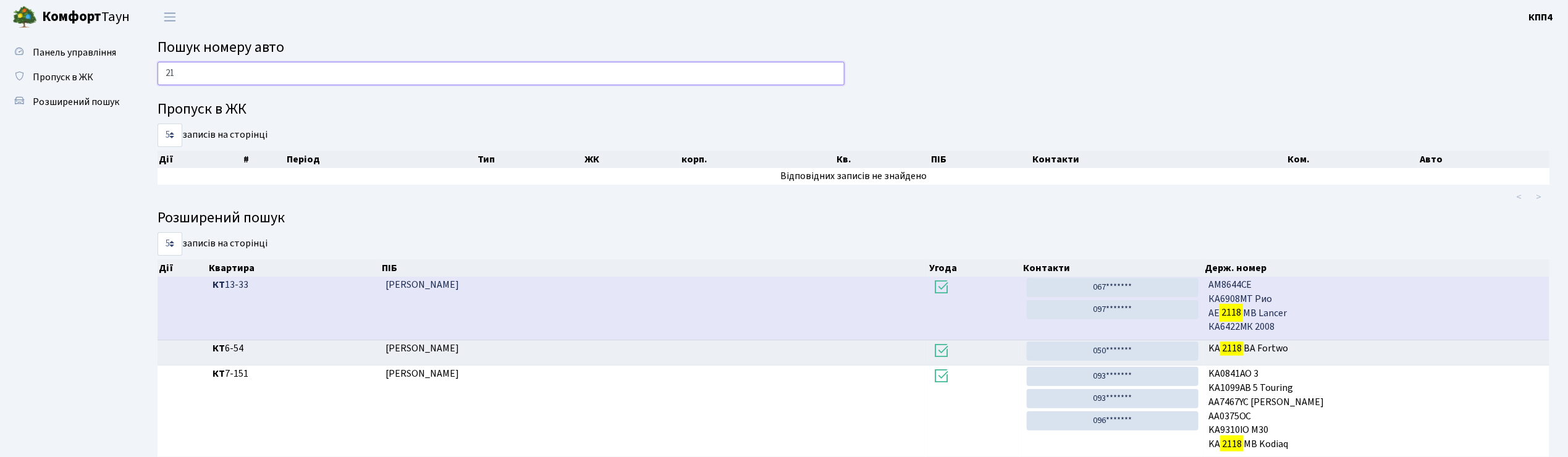
type input "2"
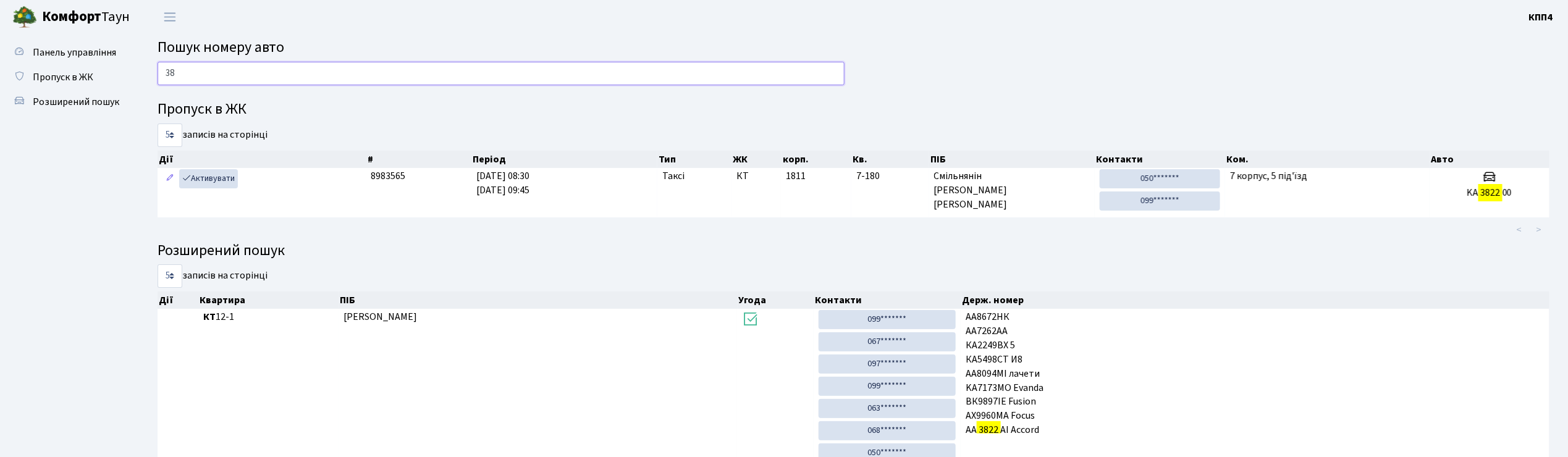
type input "3"
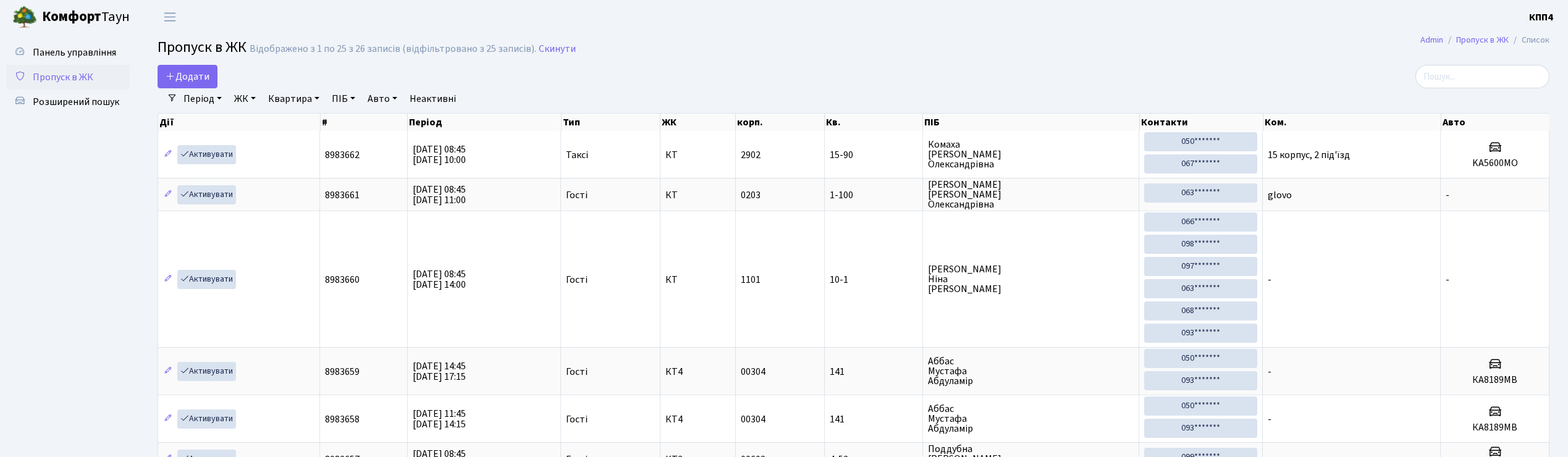
select select "25"
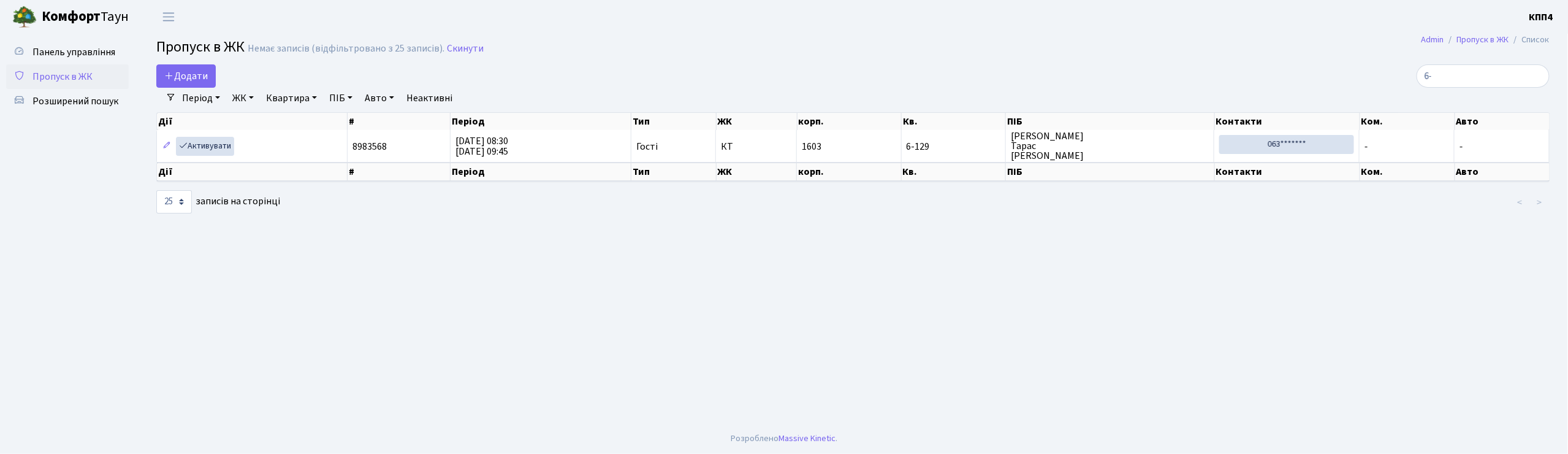
type input "6"
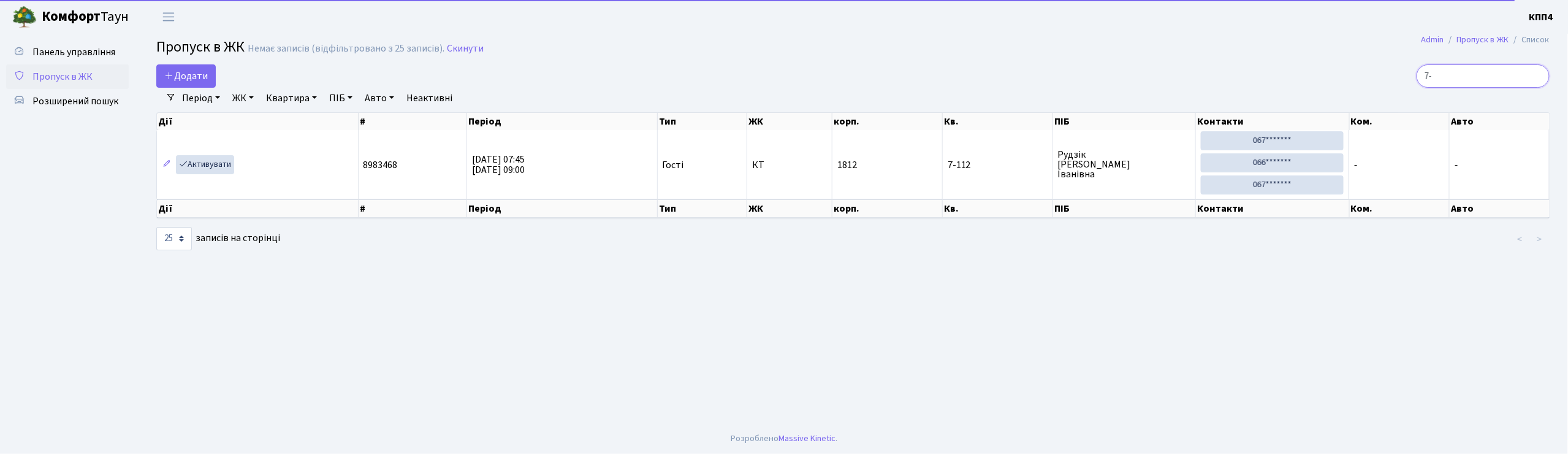
type input "7"
